Goal: Information Seeking & Learning: Find specific fact

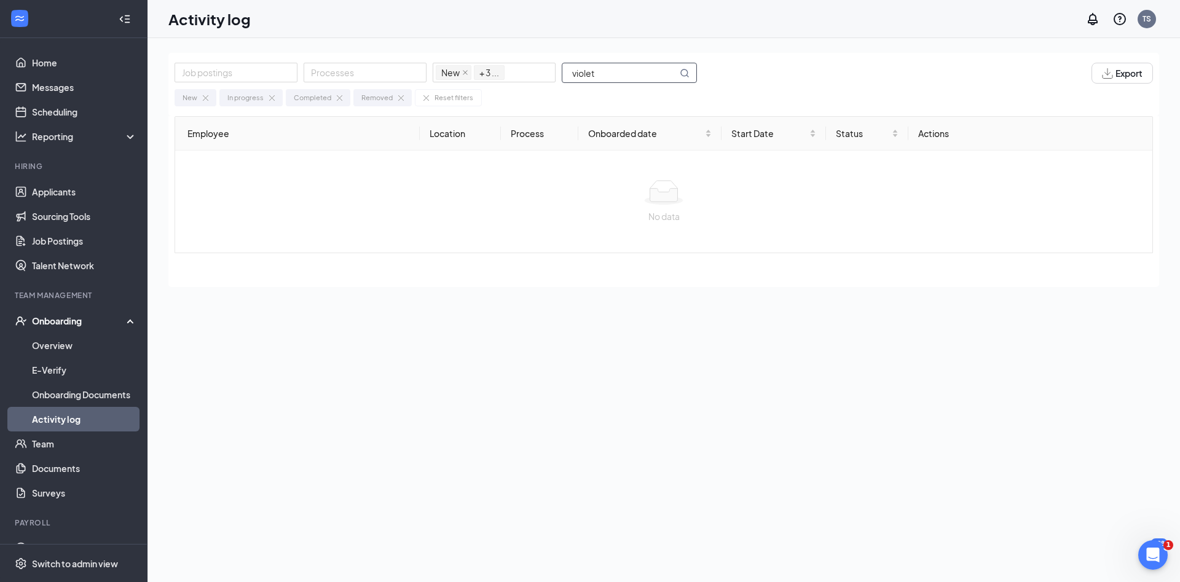
drag, startPoint x: 605, startPoint y: 73, endPoint x: 281, endPoint y: 99, distance: 324.9
click at [562, 82] on input "violet" at bounding box center [619, 72] width 115 height 19
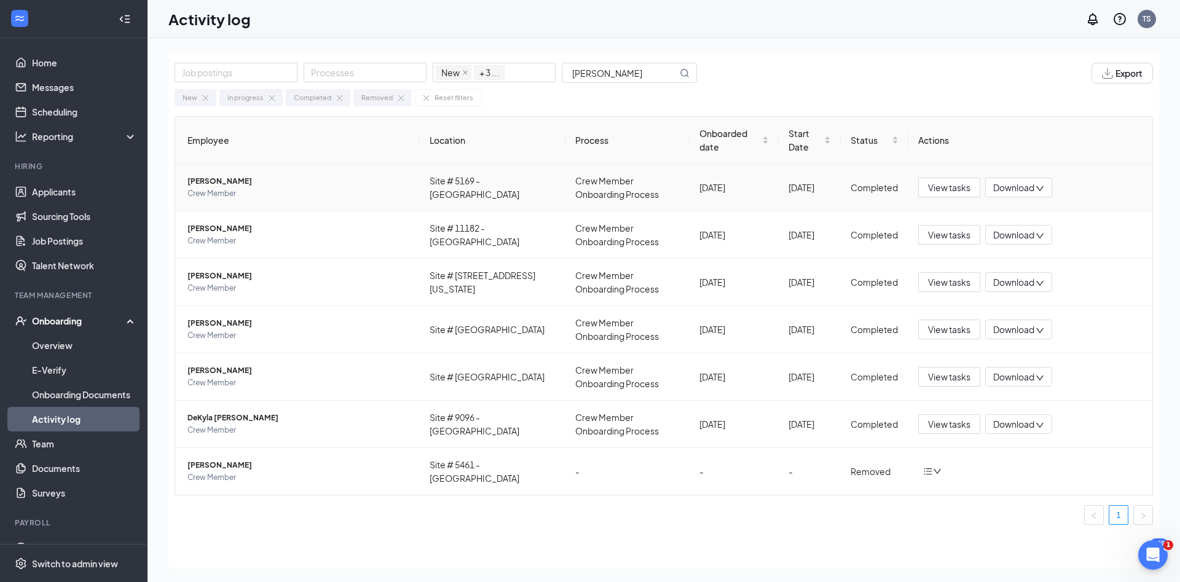
click at [337, 186] on span "[PERSON_NAME]" at bounding box center [298, 181] width 222 height 12
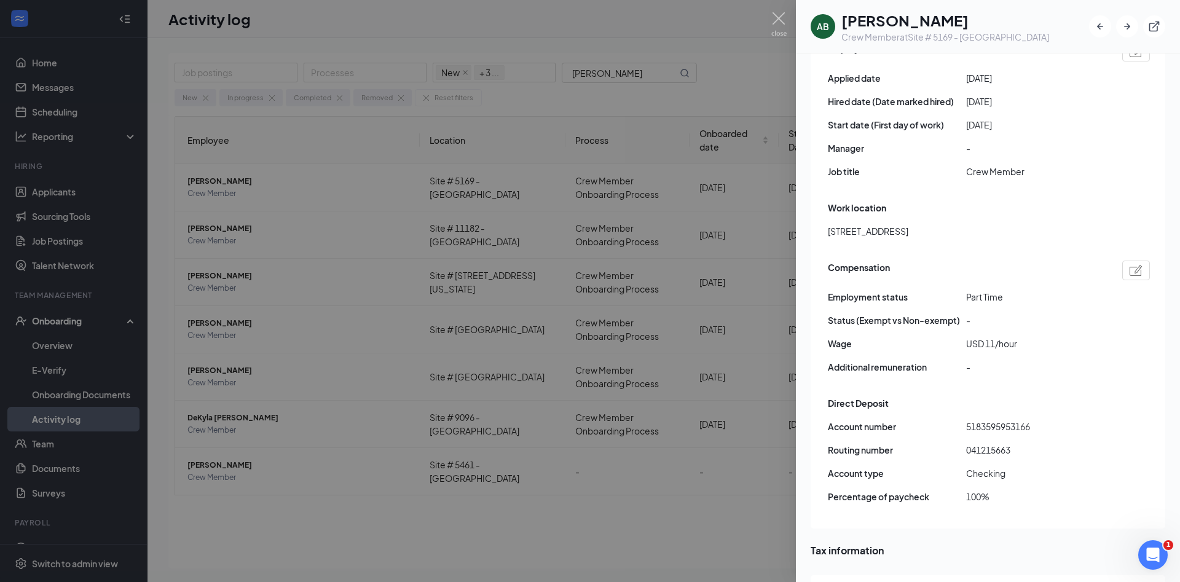
scroll to position [730, 0]
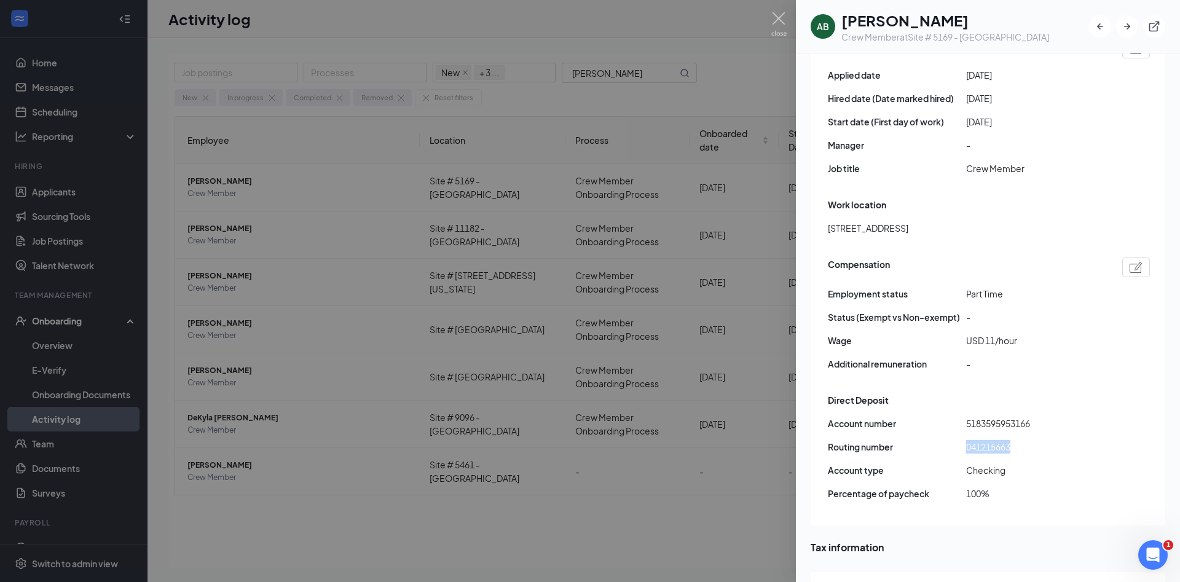
drag, startPoint x: 1031, startPoint y: 424, endPoint x: 963, endPoint y: 422, distance: 67.6
click at [963, 440] on div "Routing number [US_BANK_ROUTING_MICR]" at bounding box center [989, 447] width 322 height 14
copy div "041215663"
drag, startPoint x: 1064, startPoint y: 401, endPoint x: 968, endPoint y: 397, distance: 95.9
click at [968, 417] on span "5183595953166" at bounding box center [1035, 424] width 138 height 14
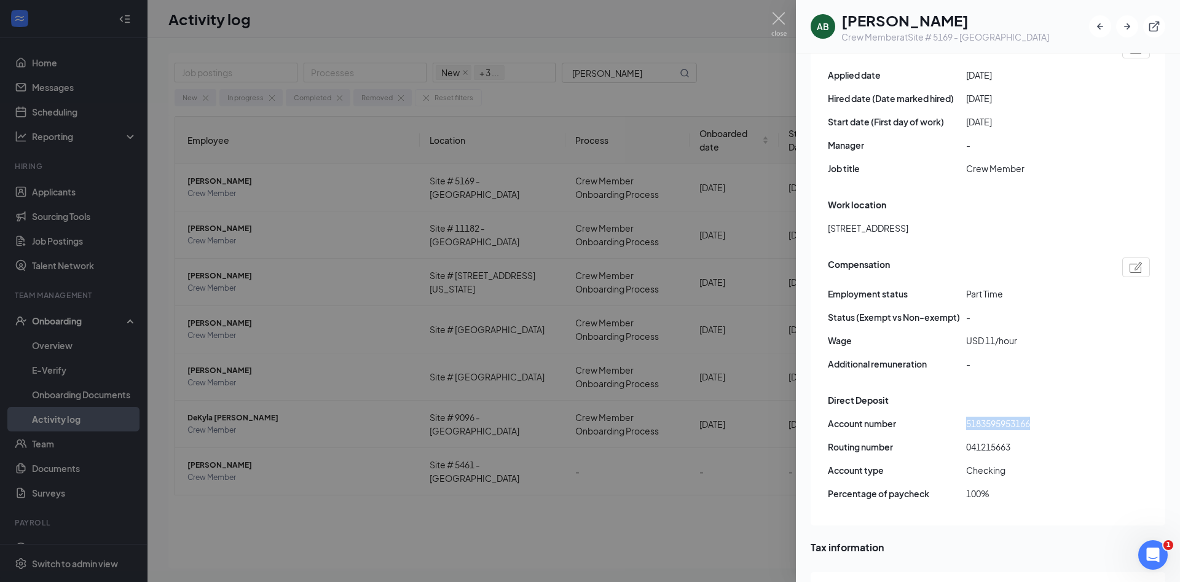
copy span "5183595953166"
click at [774, 17] on img at bounding box center [778, 24] width 15 height 24
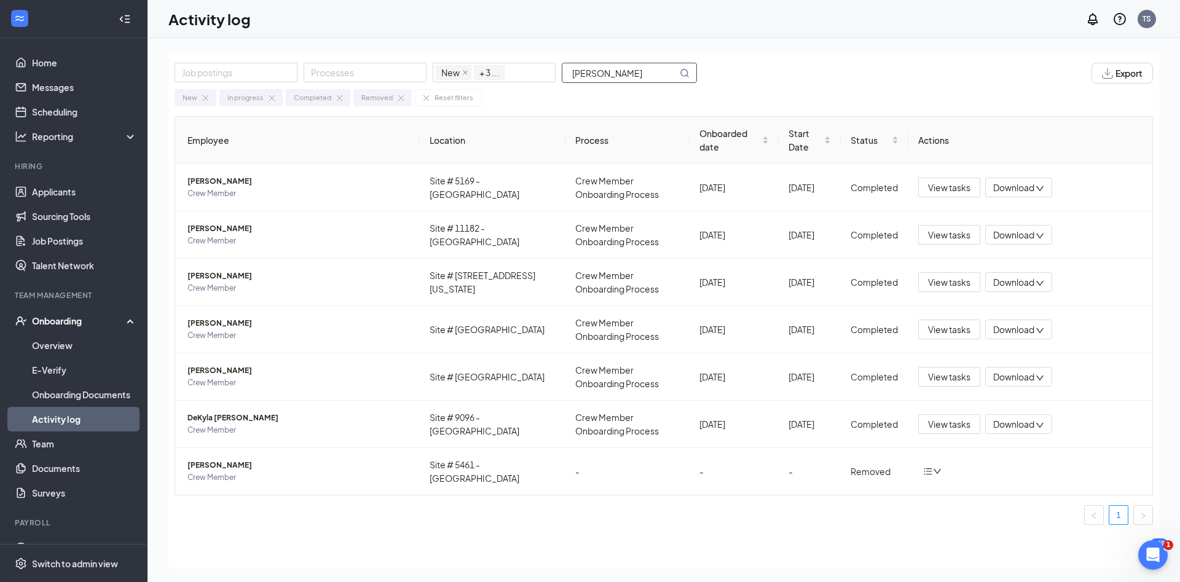
drag, startPoint x: 629, startPoint y: 77, endPoint x: 324, endPoint y: 90, distance: 305.1
click at [562, 82] on input "[PERSON_NAME]" at bounding box center [619, 72] width 115 height 19
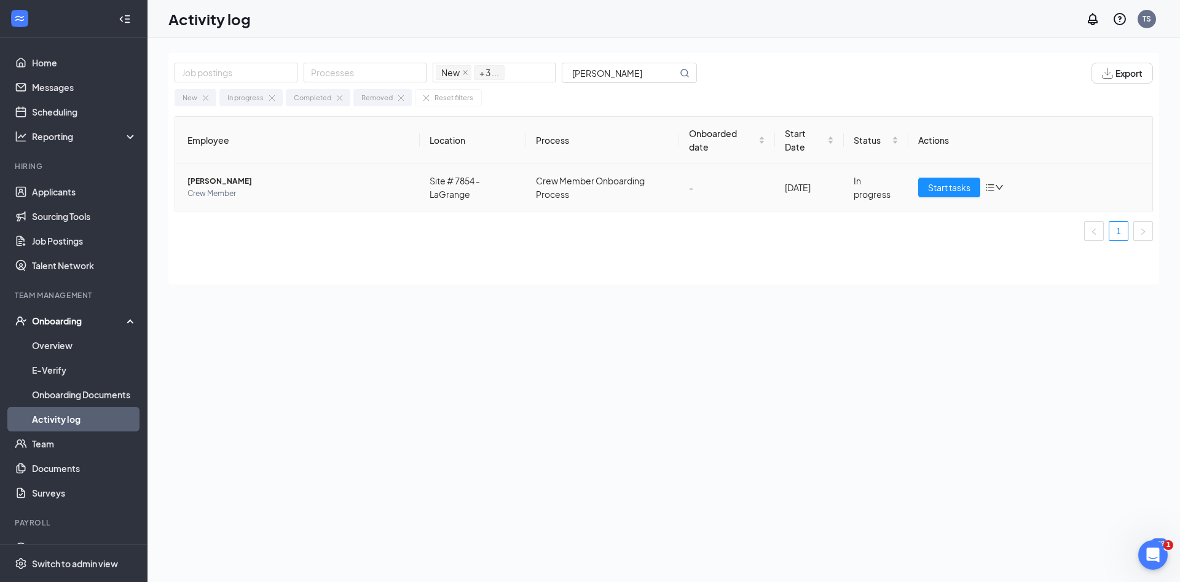
click at [334, 179] on span "[PERSON_NAME]" at bounding box center [298, 181] width 222 height 12
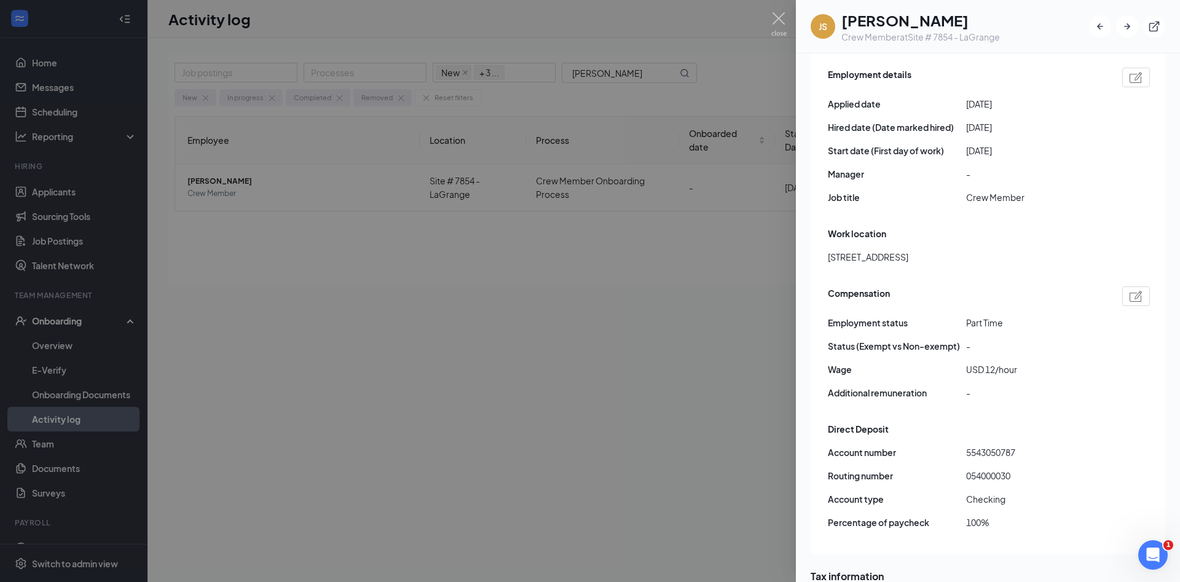
scroll to position [730, 0]
drag, startPoint x: 1039, startPoint y: 453, endPoint x: 969, endPoint y: 457, distance: 70.1
click at [963, 468] on div "Routing number [US_BANK_ROUTING_MICR]" at bounding box center [989, 475] width 322 height 14
copy div "054000030"
drag, startPoint x: 1065, startPoint y: 422, endPoint x: 965, endPoint y: 430, distance: 101.1
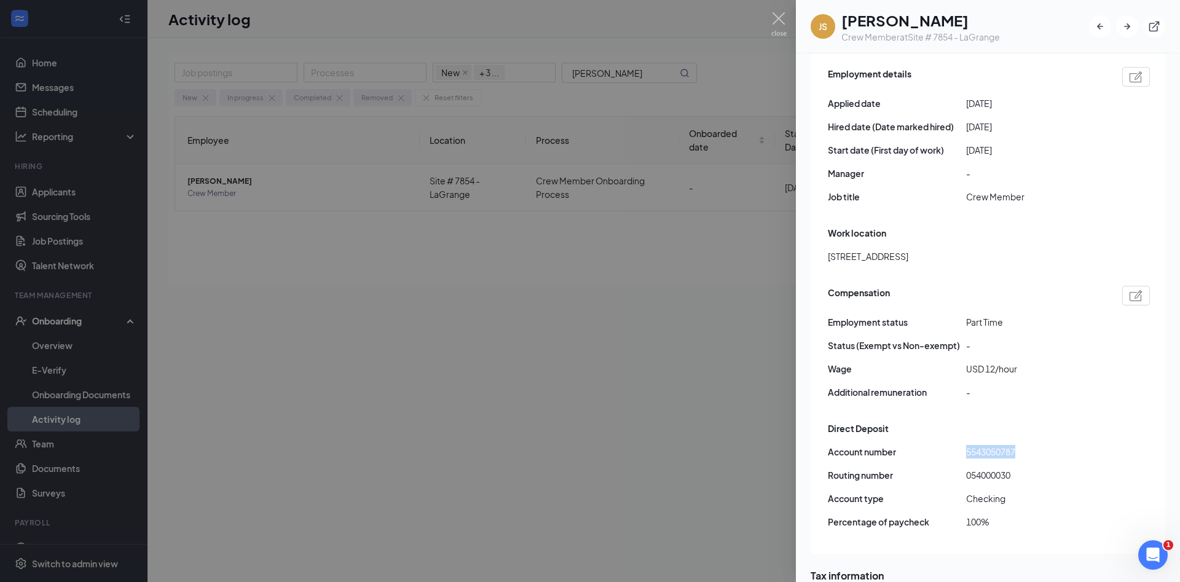
click at [965, 445] on div "Account number 5543050787" at bounding box center [989, 452] width 322 height 14
copy div "5543050787"
click at [781, 23] on img at bounding box center [778, 24] width 15 height 24
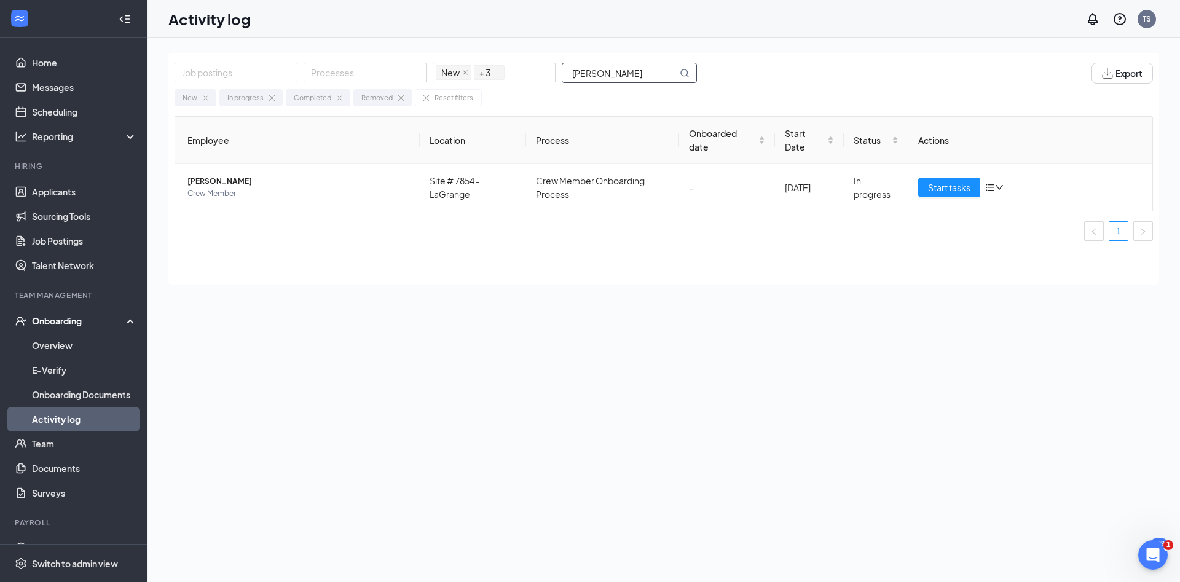
drag, startPoint x: 634, startPoint y: 69, endPoint x: 430, endPoint y: 94, distance: 205.5
click at [562, 82] on input "[PERSON_NAME]" at bounding box center [619, 72] width 115 height 19
click at [349, 192] on span "Crew Member" at bounding box center [298, 193] width 222 height 12
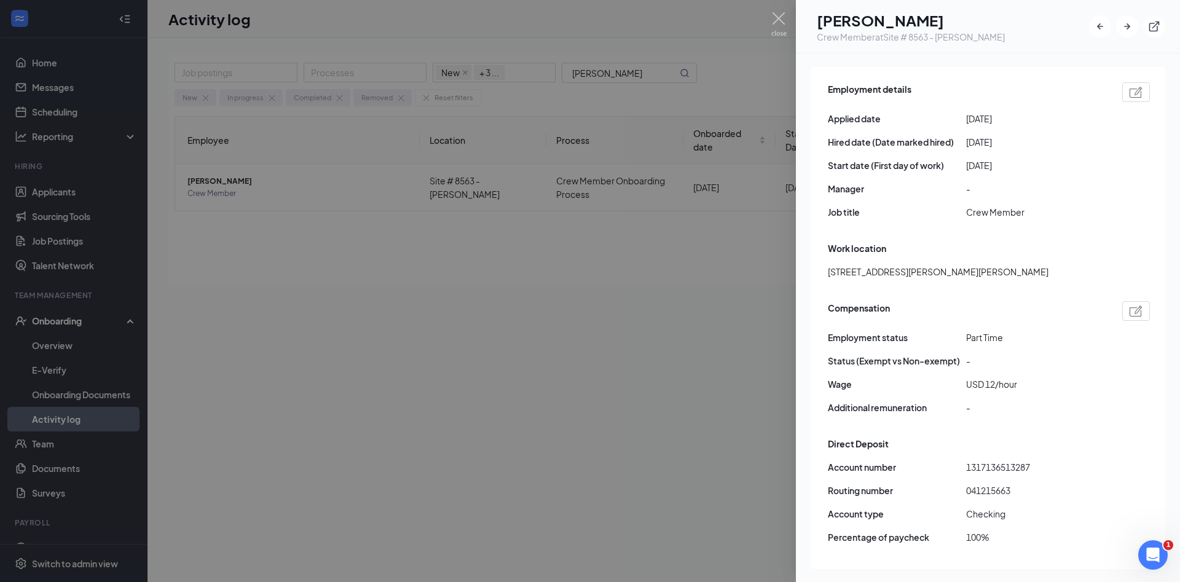
scroll to position [730, 0]
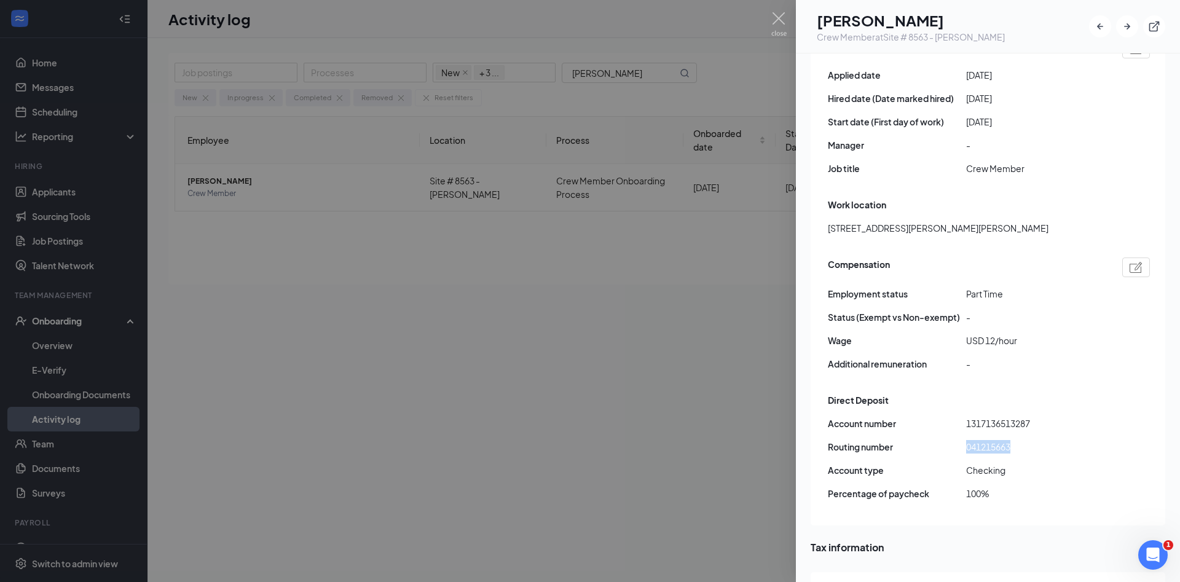
drag, startPoint x: 1035, startPoint y: 420, endPoint x: 960, endPoint y: 423, distance: 75.6
click at [960, 440] on div "Routing number [US_BANK_ROUTING_MICR]" at bounding box center [989, 447] width 322 height 14
copy div "041215663"
drag, startPoint x: 1058, startPoint y: 393, endPoint x: 959, endPoint y: 401, distance: 98.6
click at [959, 417] on div "Account number 1317136513287" at bounding box center [989, 424] width 322 height 14
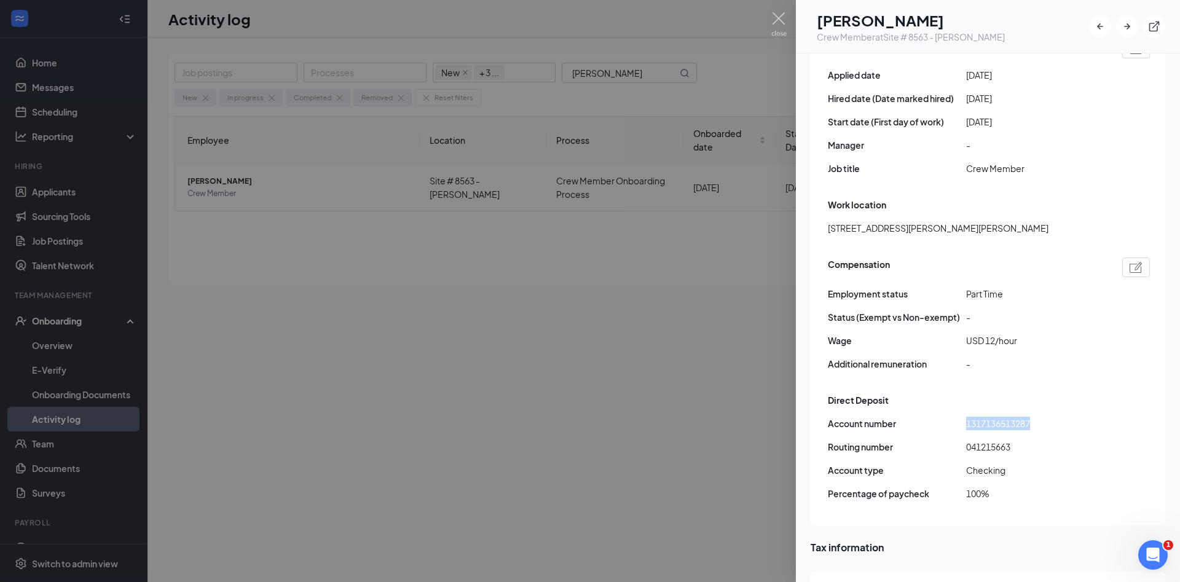
copy div "1317136513287"
click at [774, 16] on img at bounding box center [778, 24] width 15 height 24
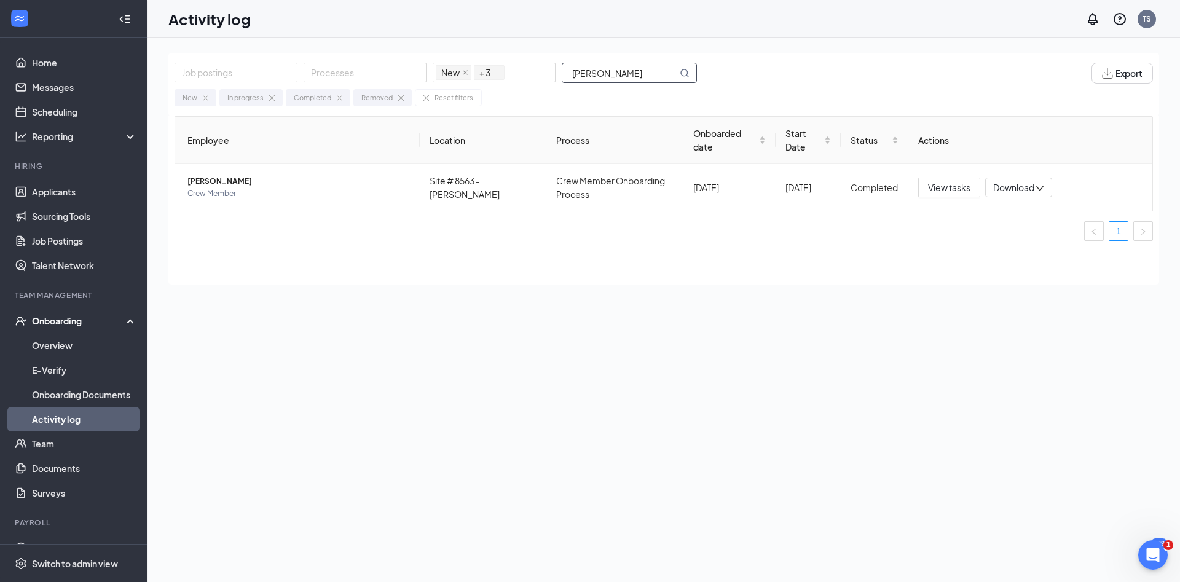
drag, startPoint x: 550, startPoint y: 74, endPoint x: 330, endPoint y: 85, distance: 220.2
click at [562, 82] on input "[PERSON_NAME]" at bounding box center [619, 72] width 115 height 19
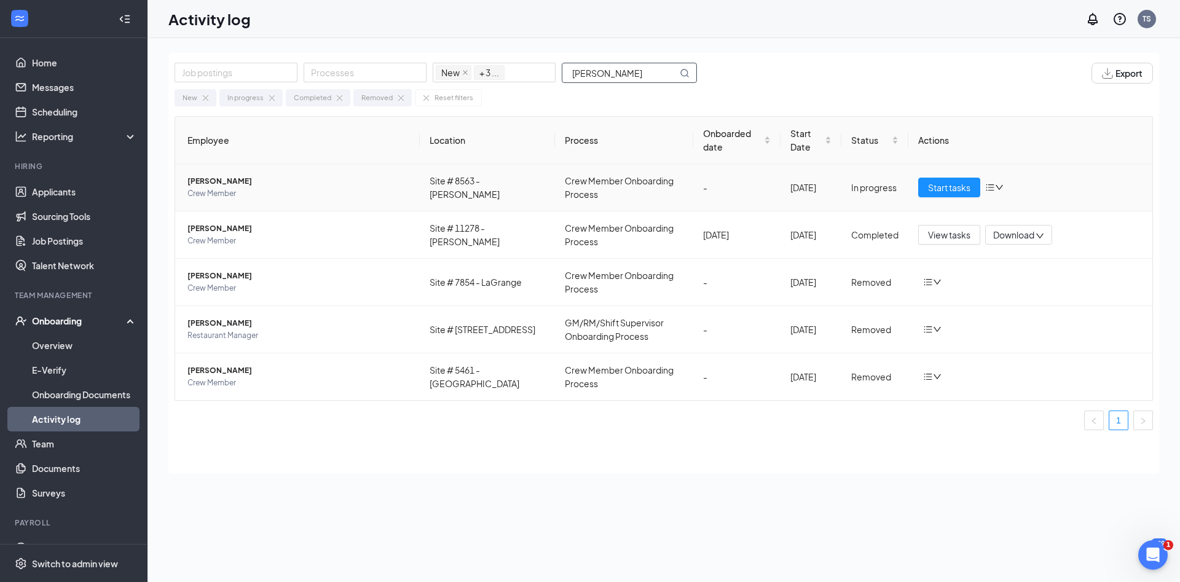
click at [324, 187] on span "Crew Member" at bounding box center [298, 193] width 222 height 12
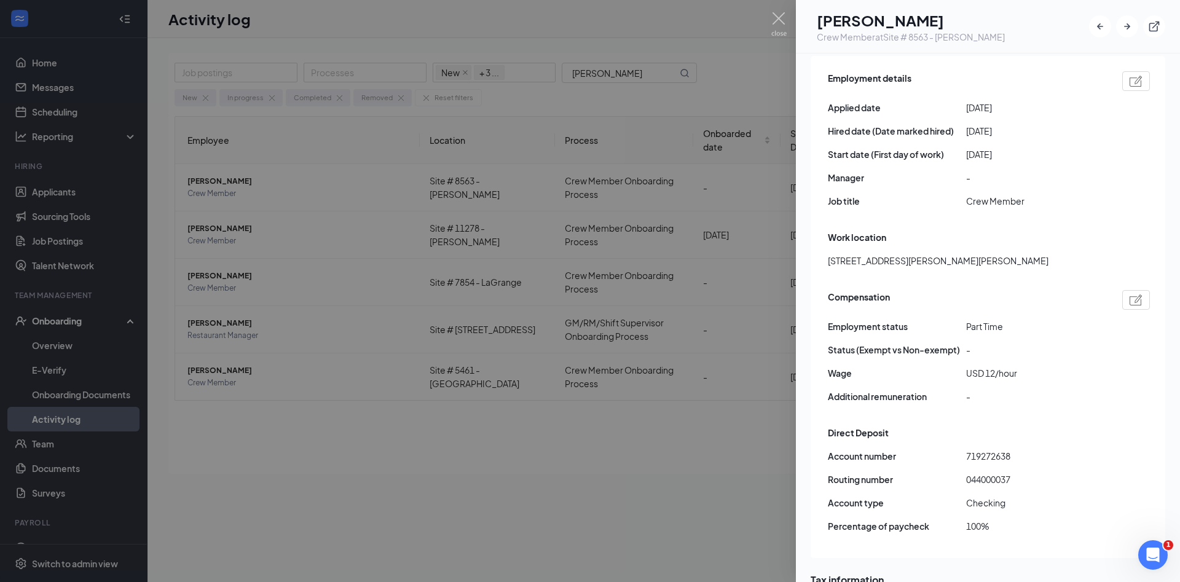
scroll to position [796, 0]
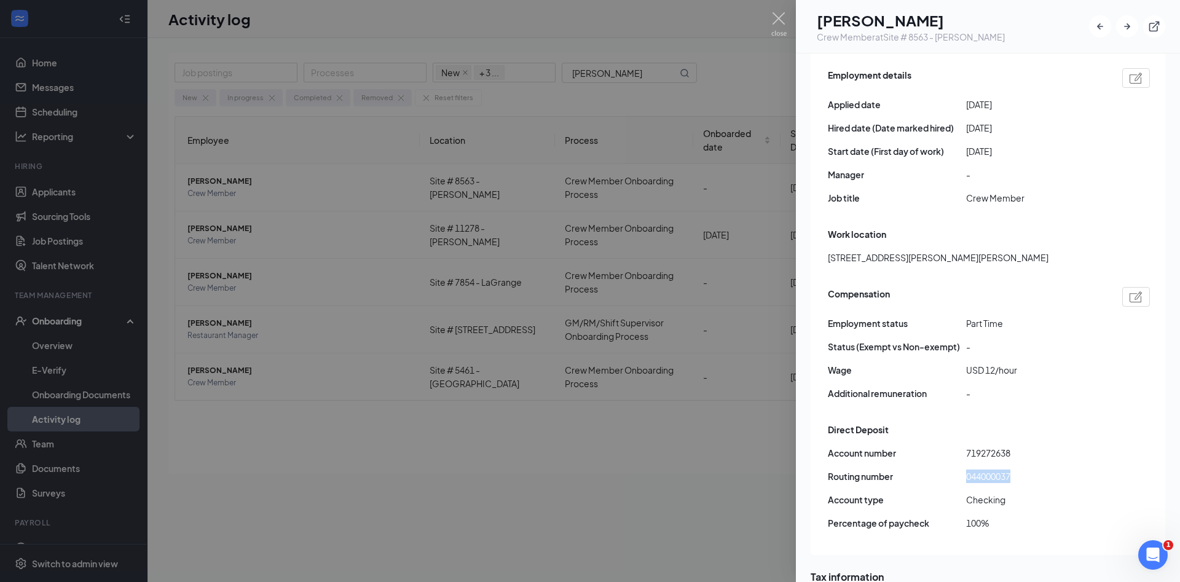
drag, startPoint x: 1050, startPoint y: 387, endPoint x: 954, endPoint y: 385, distance: 95.9
click at [954, 469] on div "Routing number [US_BANK_ROUTING_MICR]" at bounding box center [989, 476] width 322 height 14
copy div "044000037"
drag, startPoint x: 1040, startPoint y: 359, endPoint x: 958, endPoint y: 363, distance: 82.4
click at [958, 446] on div "Account number 719272638" at bounding box center [989, 453] width 322 height 14
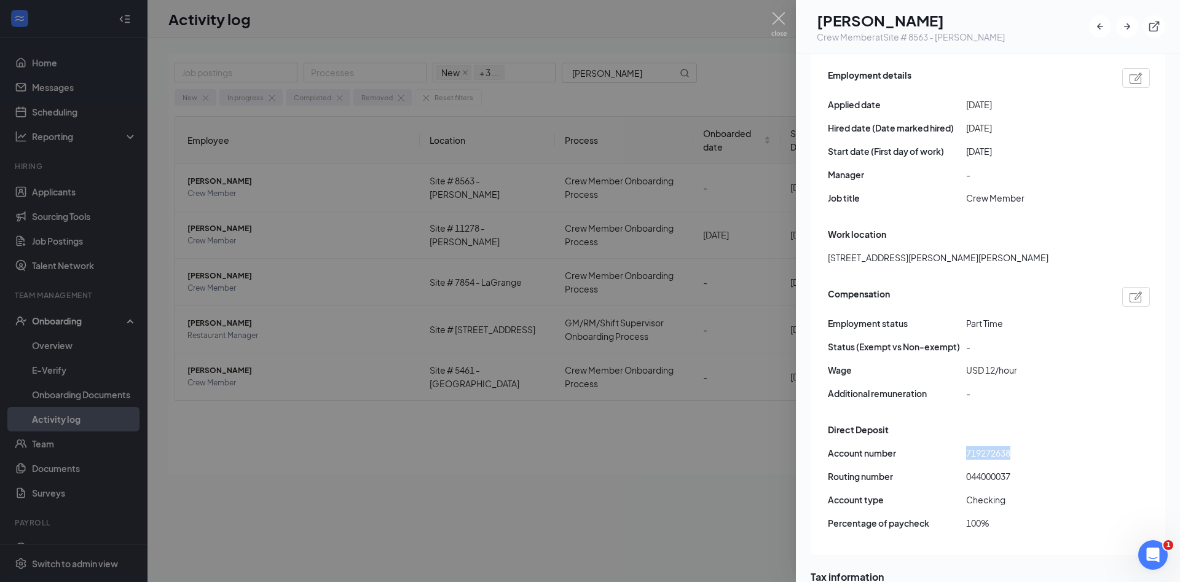
copy div "719272638"
click at [783, 26] on img at bounding box center [778, 24] width 15 height 24
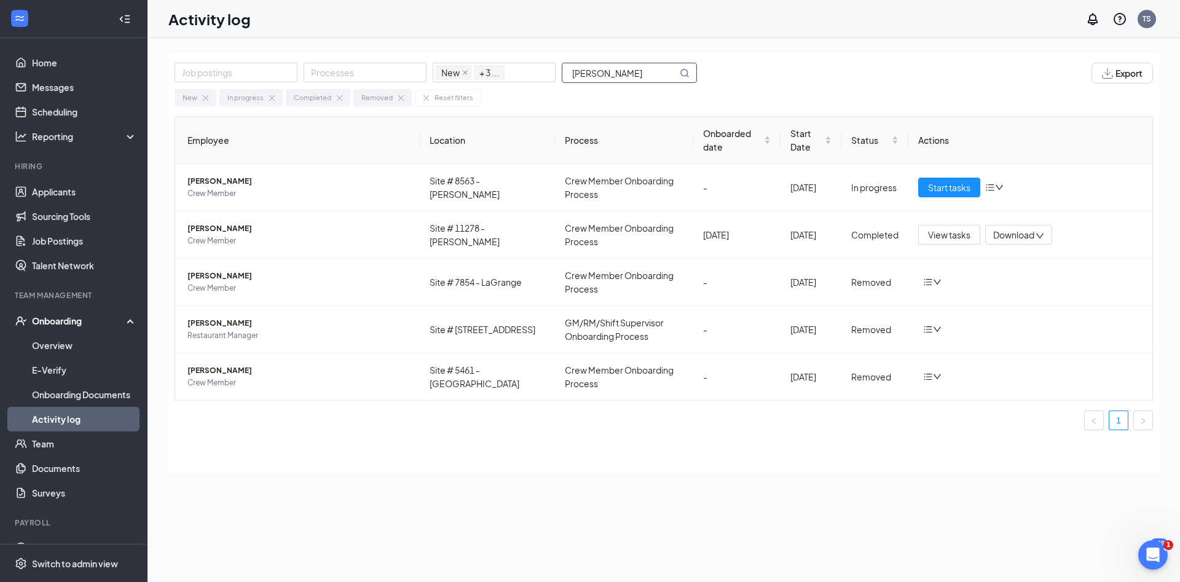
drag, startPoint x: 613, startPoint y: 75, endPoint x: 294, endPoint y: 122, distance: 322.3
click at [562, 82] on input "[PERSON_NAME]" at bounding box center [619, 72] width 115 height 19
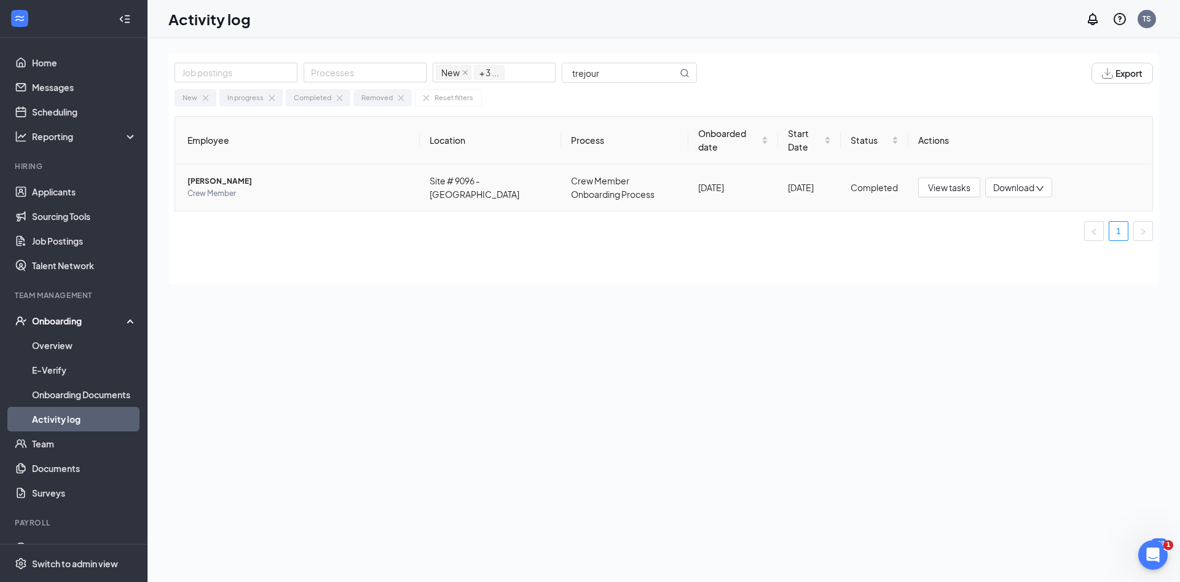
click at [307, 181] on span "[PERSON_NAME]" at bounding box center [298, 181] width 222 height 12
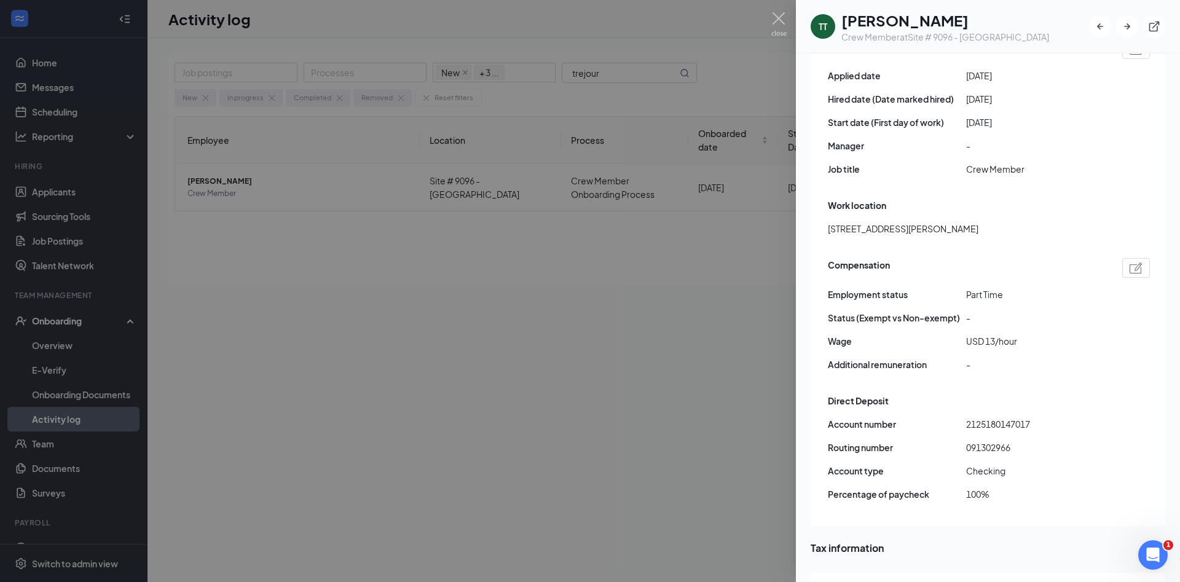
scroll to position [730, 0]
drag, startPoint x: 1050, startPoint y: 426, endPoint x: 962, endPoint y: 426, distance: 88.5
click at [962, 440] on div "Routing number [US_BANK_ROUTING_MICR]" at bounding box center [989, 447] width 322 height 14
copy div "091302966"
drag, startPoint x: 1058, startPoint y: 398, endPoint x: 956, endPoint y: 399, distance: 102.6
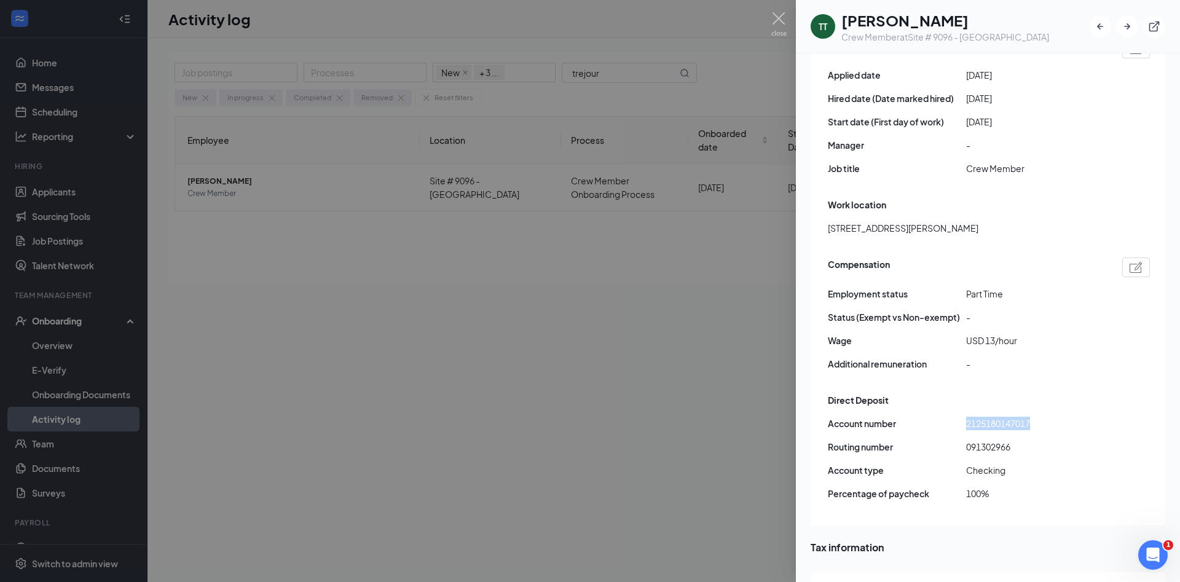
click at [956, 417] on div "Account number 2125180147017" at bounding box center [989, 424] width 322 height 14
copy div "2125180147017"
click at [785, 23] on img at bounding box center [778, 24] width 15 height 24
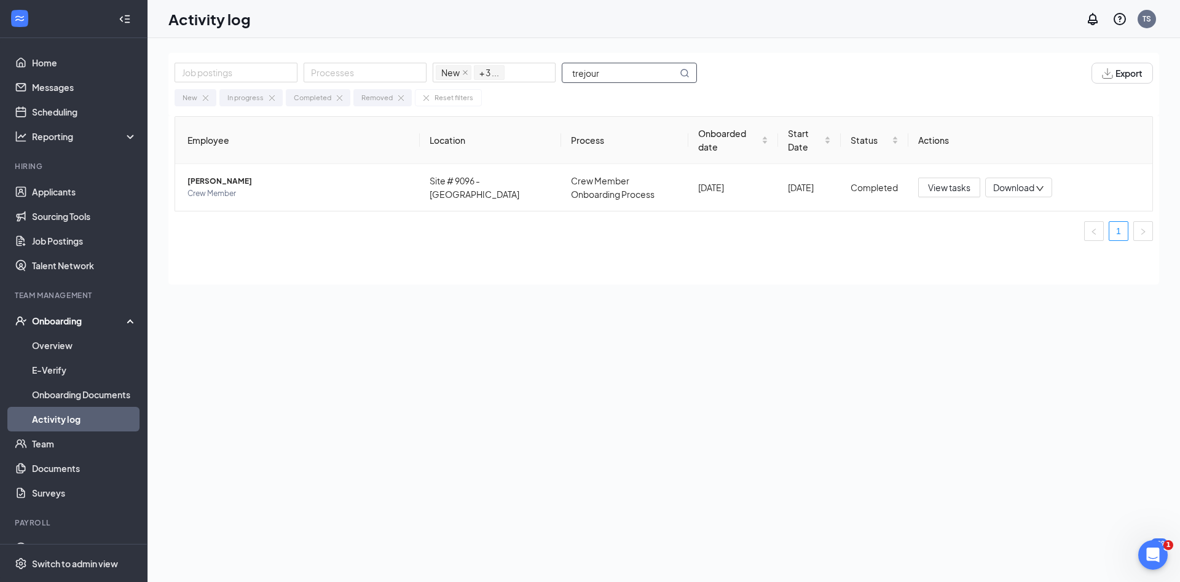
drag, startPoint x: 649, startPoint y: 74, endPoint x: 329, endPoint y: 87, distance: 321.0
click at [562, 82] on input "trejour" at bounding box center [619, 72] width 115 height 19
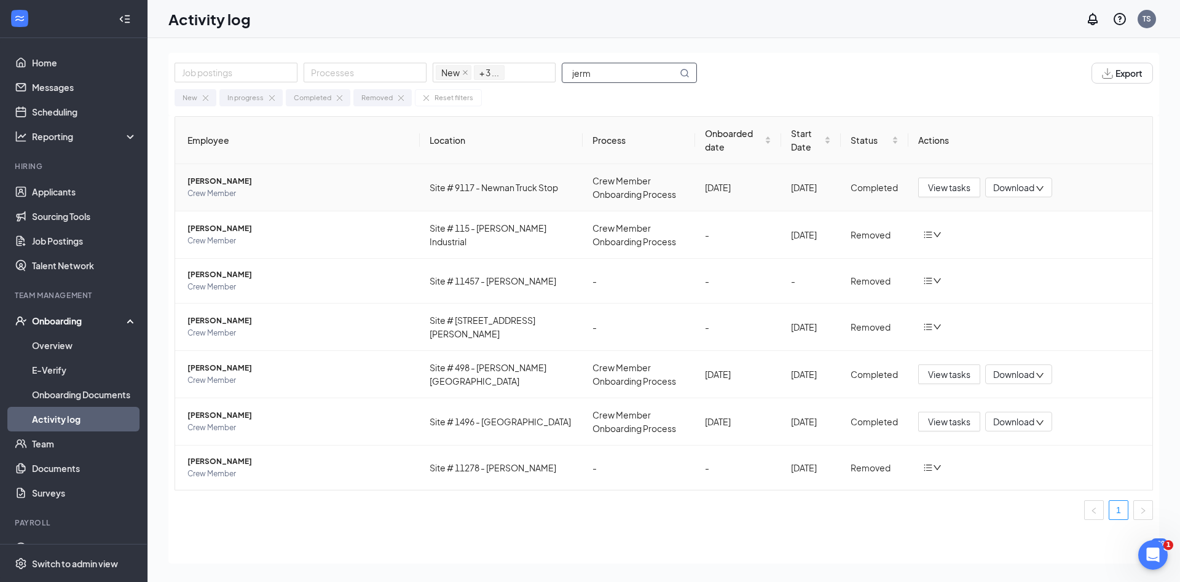
click at [332, 190] on span "Crew Member" at bounding box center [298, 193] width 222 height 12
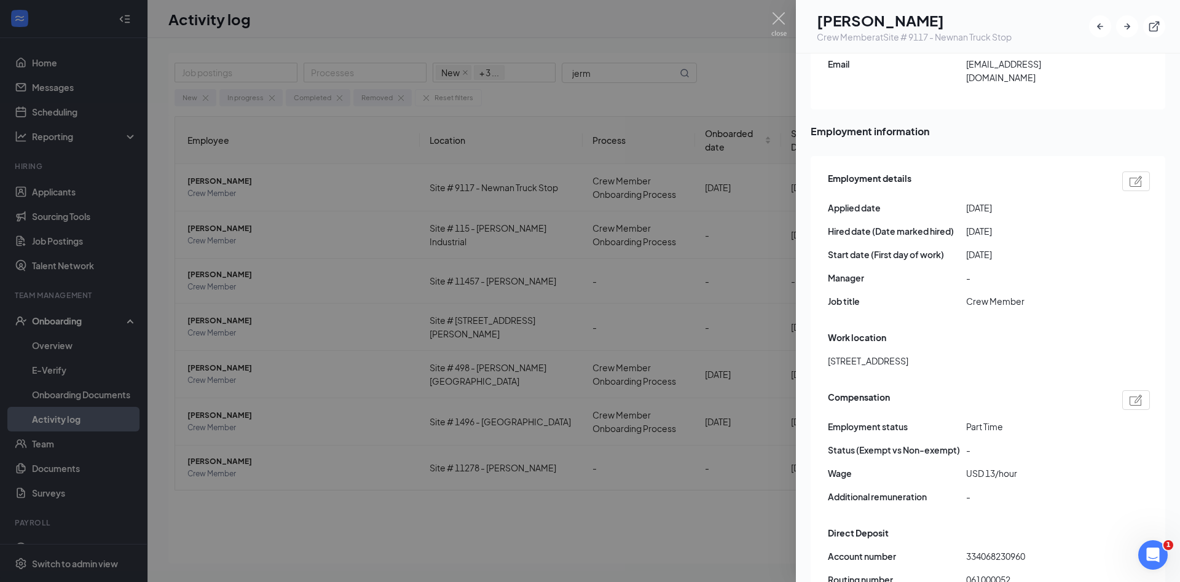
scroll to position [796, 0]
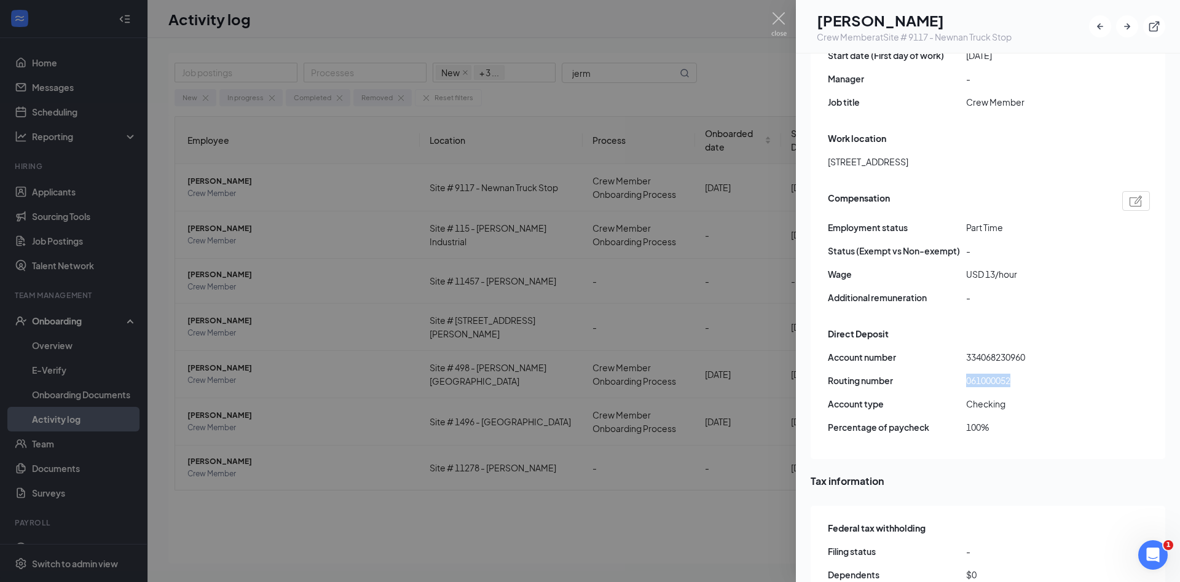
drag, startPoint x: 1041, startPoint y: 348, endPoint x: 972, endPoint y: 358, distance: 69.5
click at [960, 374] on div "Routing number [US_BANK_ROUTING_MICR]" at bounding box center [989, 381] width 322 height 14
drag, startPoint x: 1065, startPoint y: 331, endPoint x: 964, endPoint y: 333, distance: 100.8
click at [959, 350] on div "Account number 334068230960" at bounding box center [989, 357] width 322 height 14
click at [779, 17] on img at bounding box center [778, 24] width 15 height 24
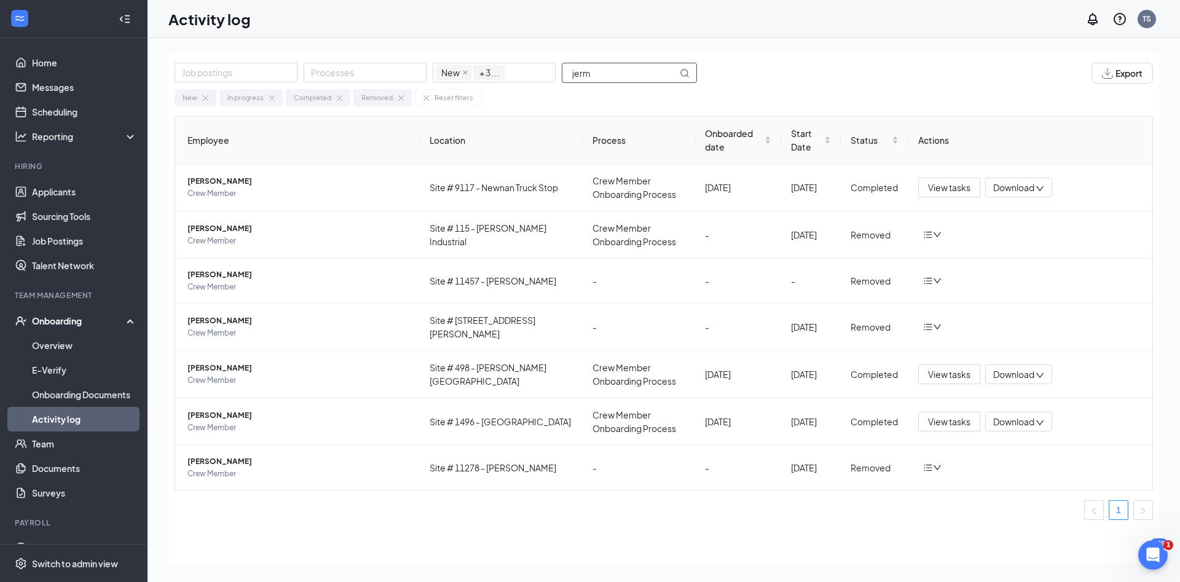
drag, startPoint x: 614, startPoint y: 68, endPoint x: 525, endPoint y: 83, distance: 90.9
click at [562, 82] on input "jerm" at bounding box center [619, 72] width 115 height 19
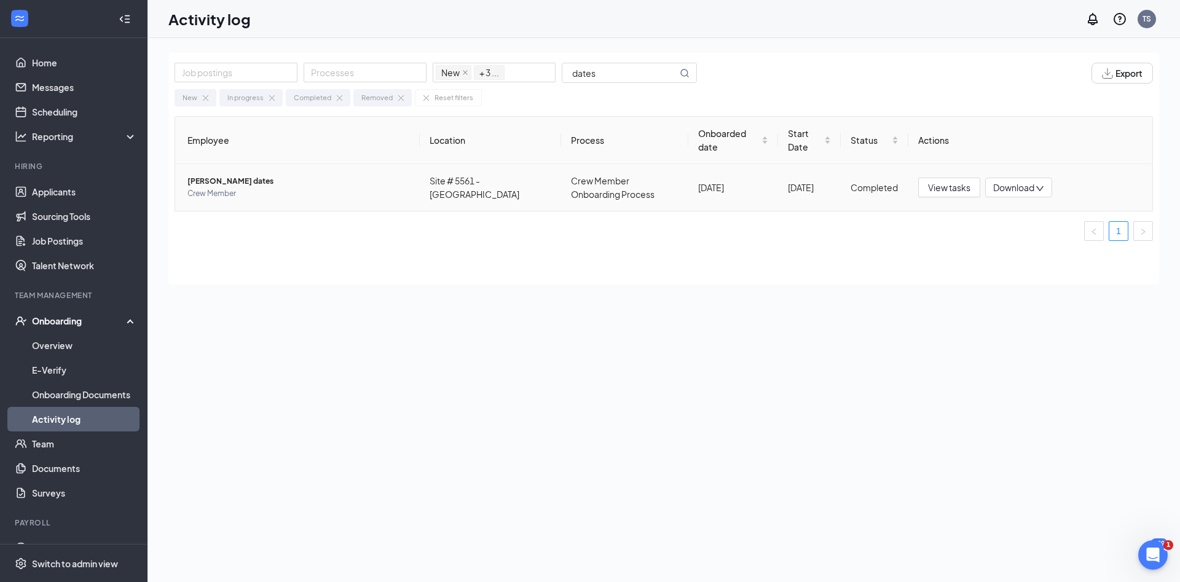
click at [372, 183] on span "[PERSON_NAME] dates" at bounding box center [298, 181] width 222 height 12
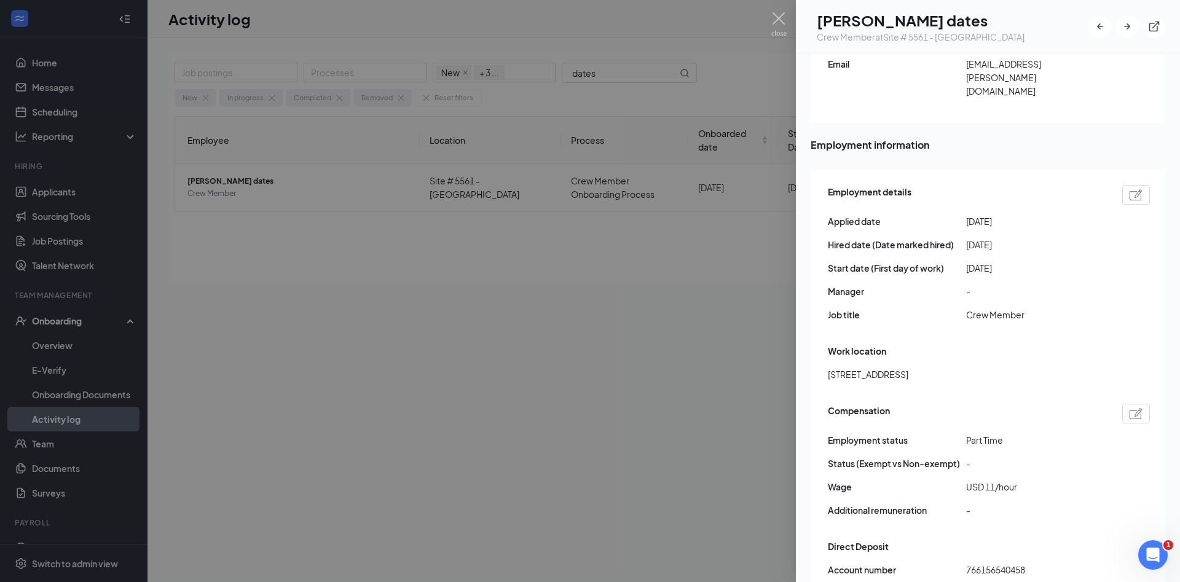
scroll to position [730, 0]
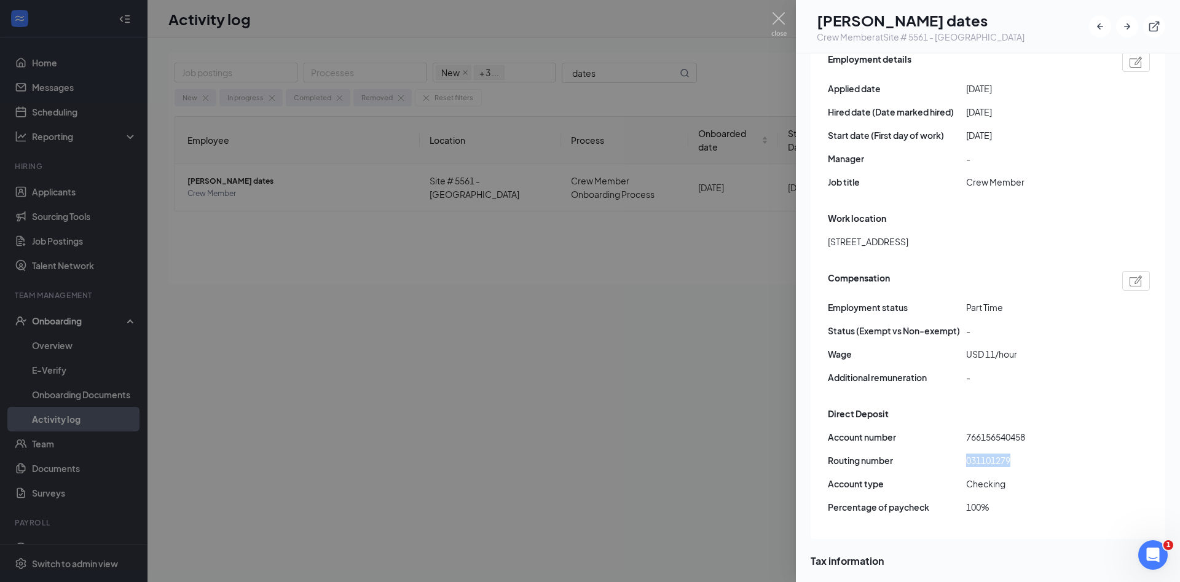
drag, startPoint x: 1038, startPoint y: 414, endPoint x: 956, endPoint y: 424, distance: 82.4
click at [956, 453] on div "Routing number [US_BANK_ROUTING_MICR]" at bounding box center [989, 460] width 322 height 14
drag, startPoint x: 1057, startPoint y: 397, endPoint x: 958, endPoint y: 406, distance: 99.3
click at [958, 430] on div "Account number [FINANCIAL_ID] Routing number [US_BANK_ROUTING_MICR] Account typ…" at bounding box center [989, 476] width 322 height 93
click at [775, 22] on img at bounding box center [778, 24] width 15 height 24
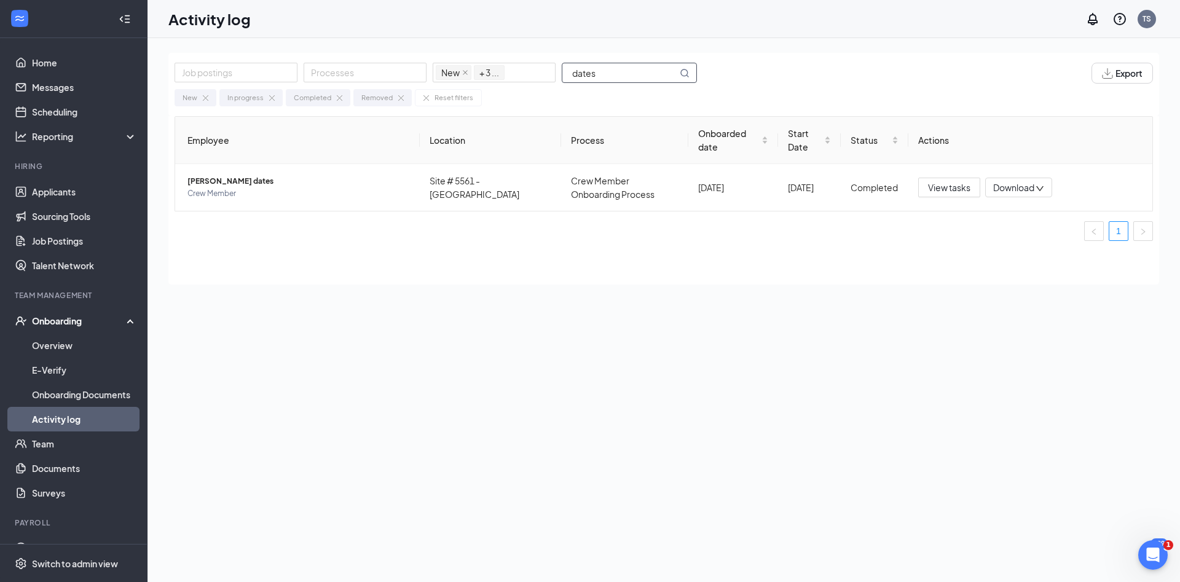
click at [633, 68] on input "dates" at bounding box center [619, 72] width 115 height 19
drag, startPoint x: 604, startPoint y: 73, endPoint x: 412, endPoint y: 78, distance: 192.4
click at [562, 78] on input "dates" at bounding box center [619, 72] width 115 height 19
click at [355, 190] on span "Crew Member" at bounding box center [298, 193] width 222 height 12
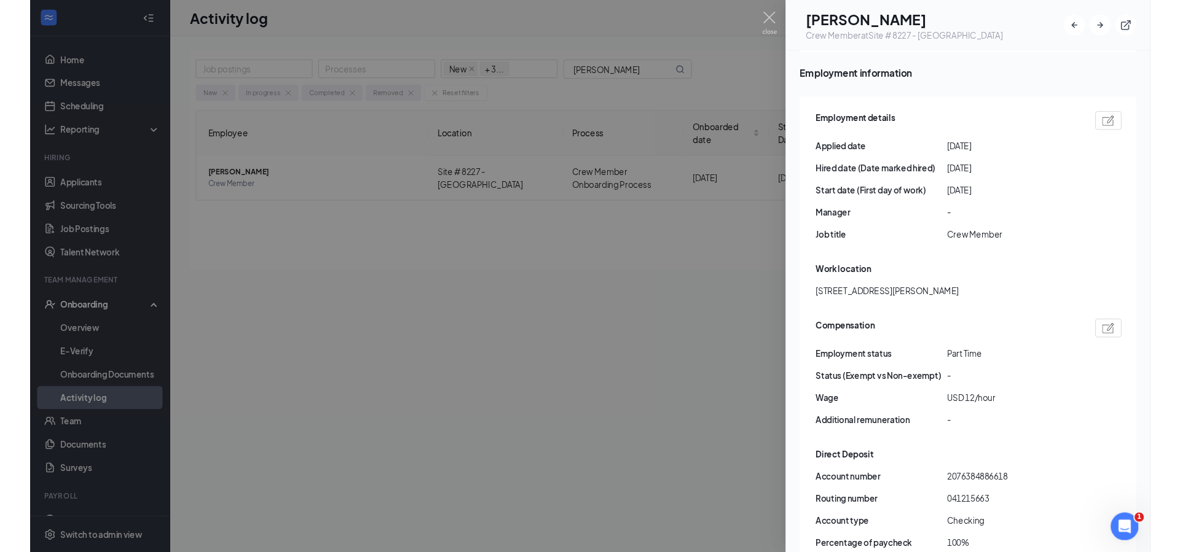
scroll to position [730, 0]
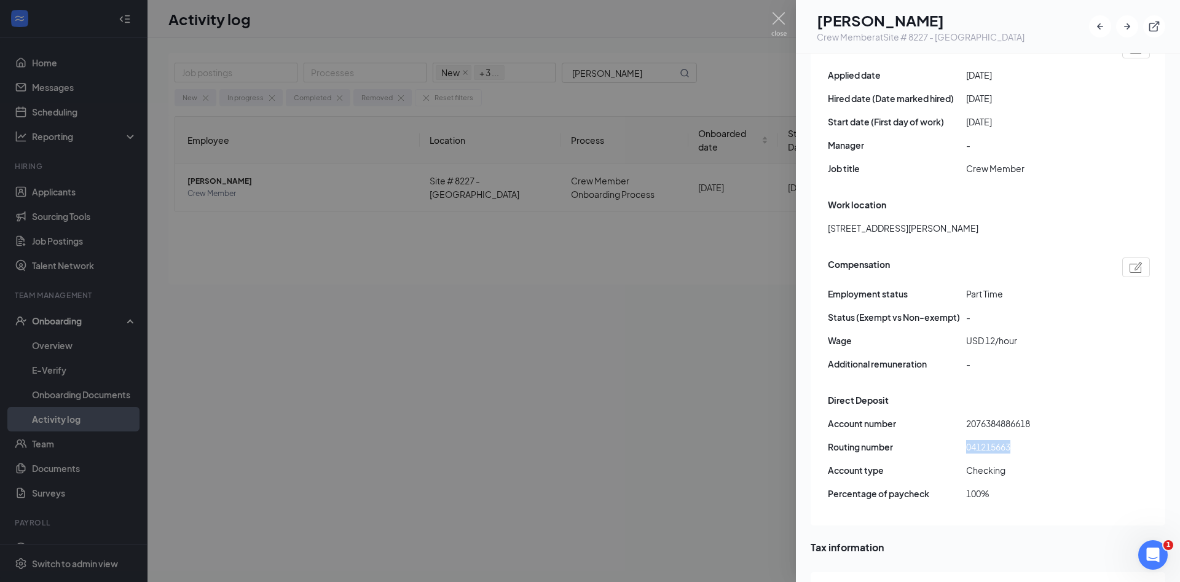
drag, startPoint x: 1099, startPoint y: 431, endPoint x: 947, endPoint y: 421, distance: 152.1
click at [947, 421] on div "Account number [FINANCIAL_ID] Routing number [US_BANK_ROUTING_MICR] Account typ…" at bounding box center [989, 463] width 322 height 93
drag, startPoint x: 1046, startPoint y: 398, endPoint x: 965, endPoint y: 399, distance: 81.1
click at [965, 417] on div "Account number 2076384886618" at bounding box center [989, 424] width 322 height 14
click at [782, 15] on img at bounding box center [778, 24] width 15 height 24
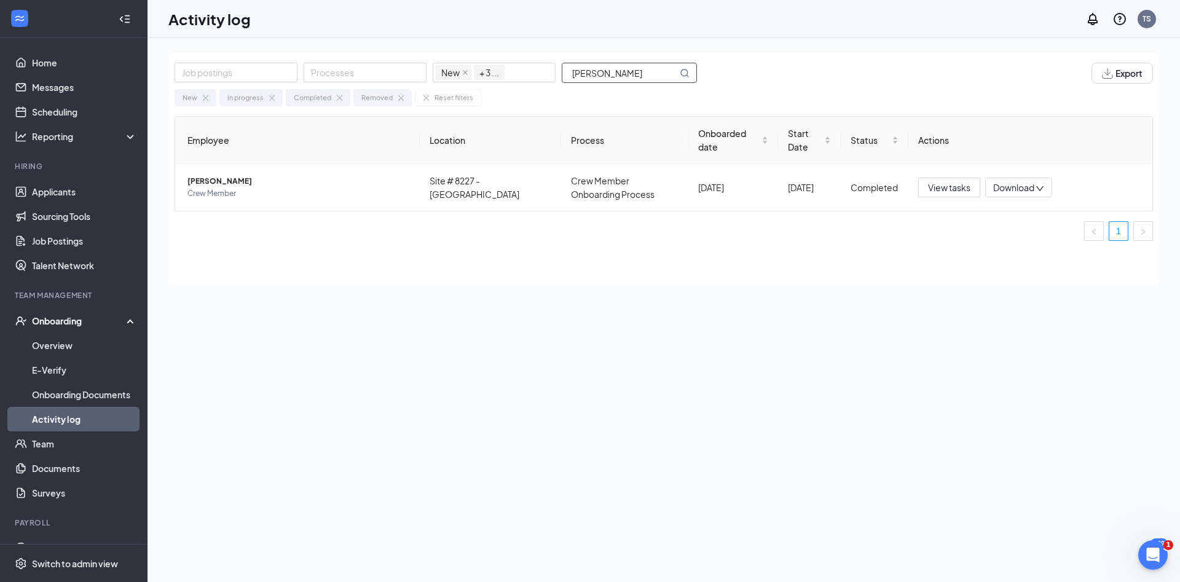
drag, startPoint x: 542, startPoint y: 79, endPoint x: 552, endPoint y: 111, distance: 33.6
click at [562, 82] on input "[PERSON_NAME]" at bounding box center [619, 72] width 115 height 19
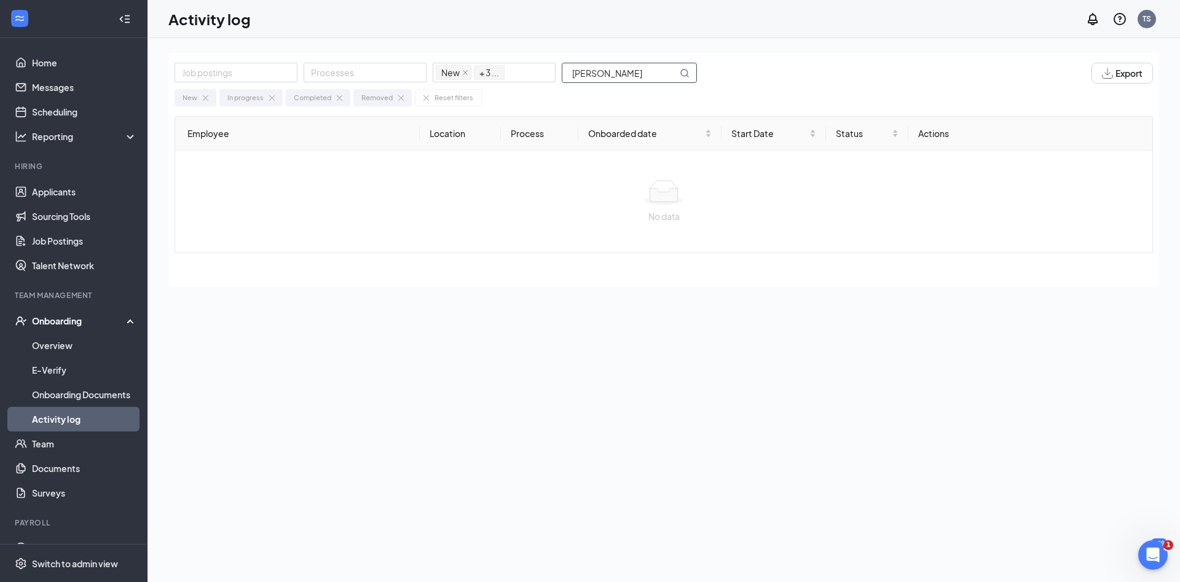
type input "[PERSON_NAME]"
